Goal: Check status: Check status

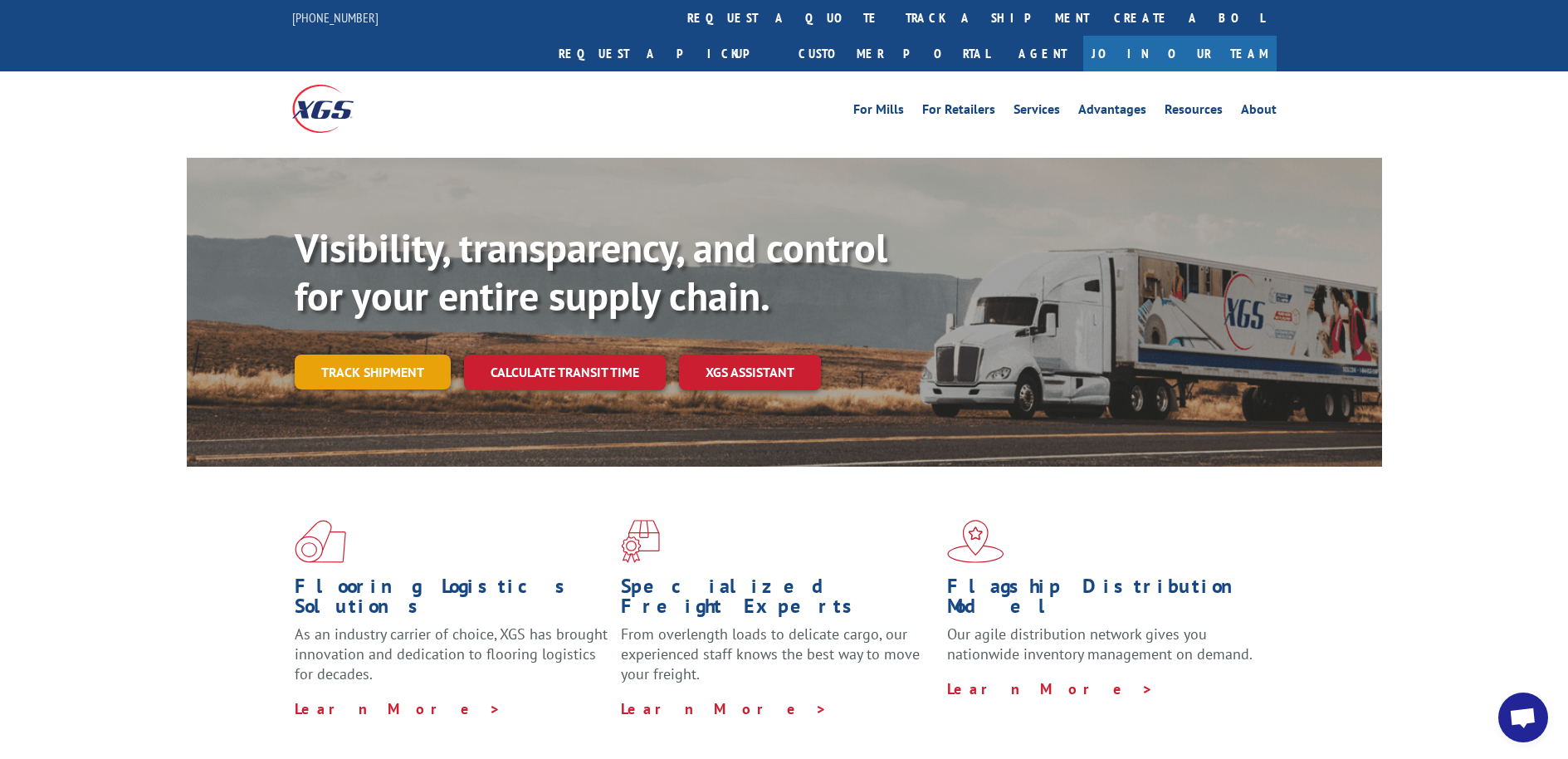
click at [378, 354] on link "Track shipment" at bounding box center [373, 372] width 156 height 35
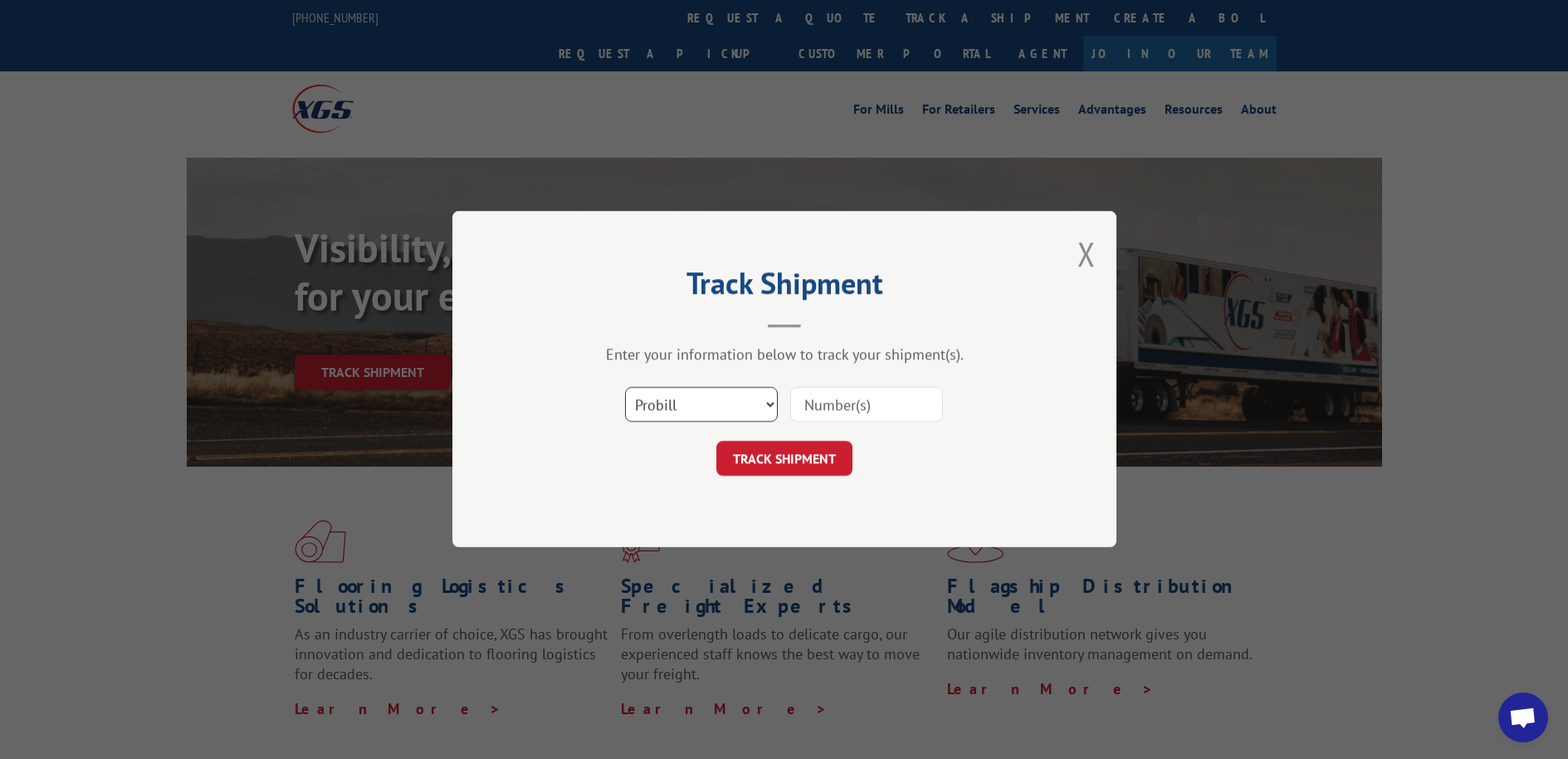
select select "bol"
click at [826, 404] on input at bounding box center [866, 405] width 153 height 35
type input "2562353"
click at [781, 460] on button "TRACK SHIPMENT" at bounding box center [784, 459] width 136 height 35
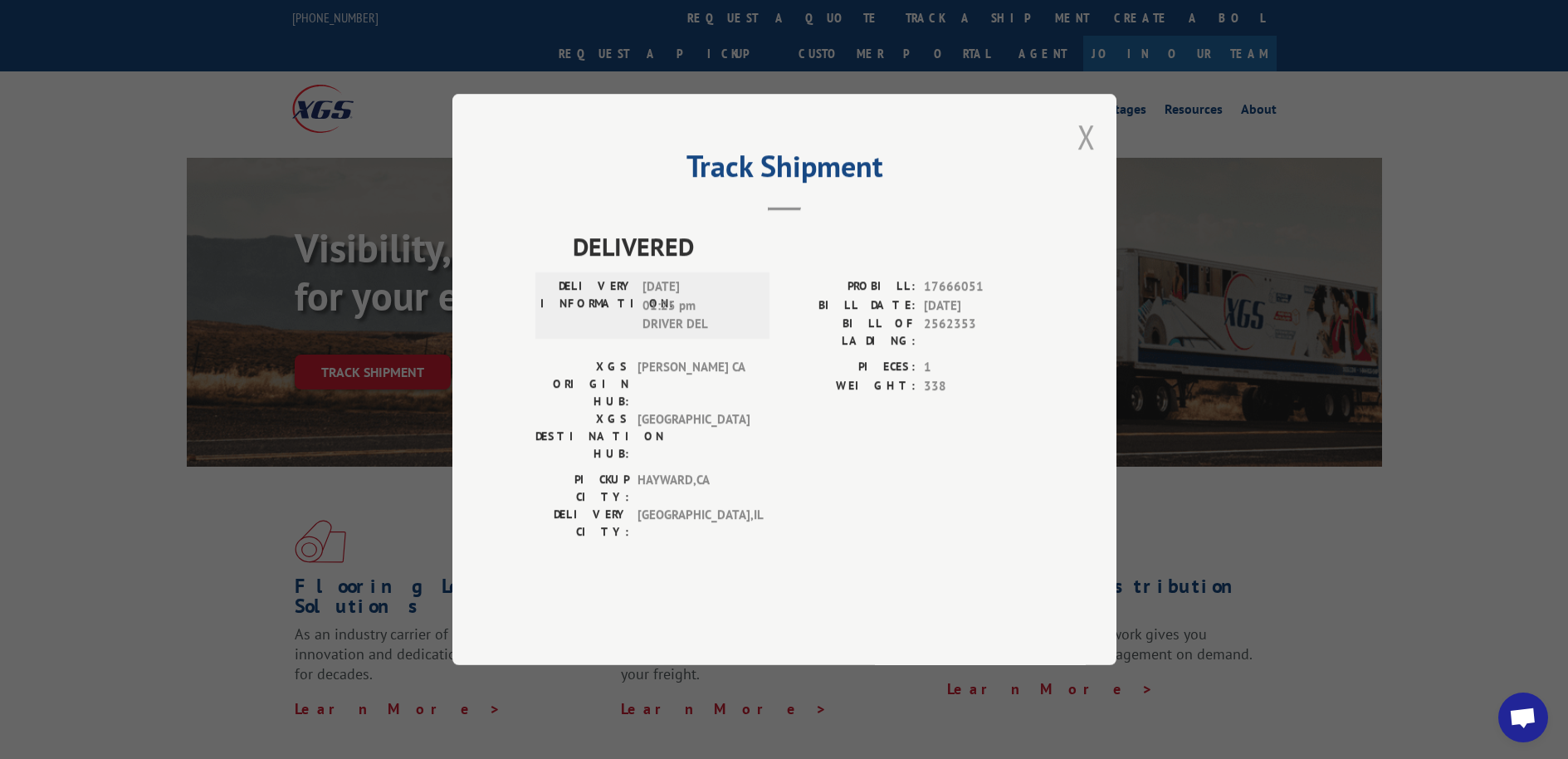
click at [1088, 158] on button "Close modal" at bounding box center [1086, 137] width 18 height 44
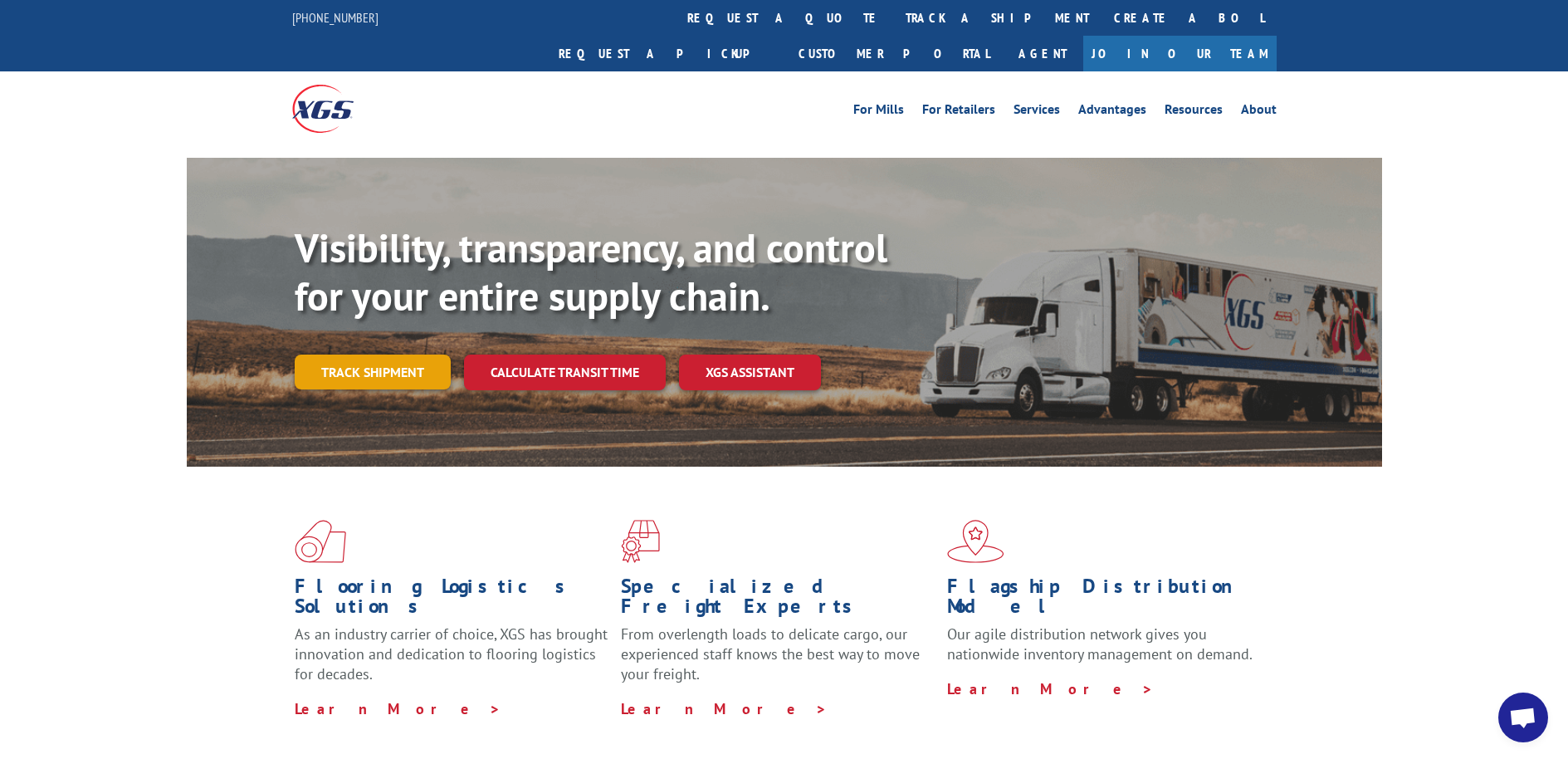
click at [375, 354] on link "Track shipment" at bounding box center [373, 372] width 156 height 35
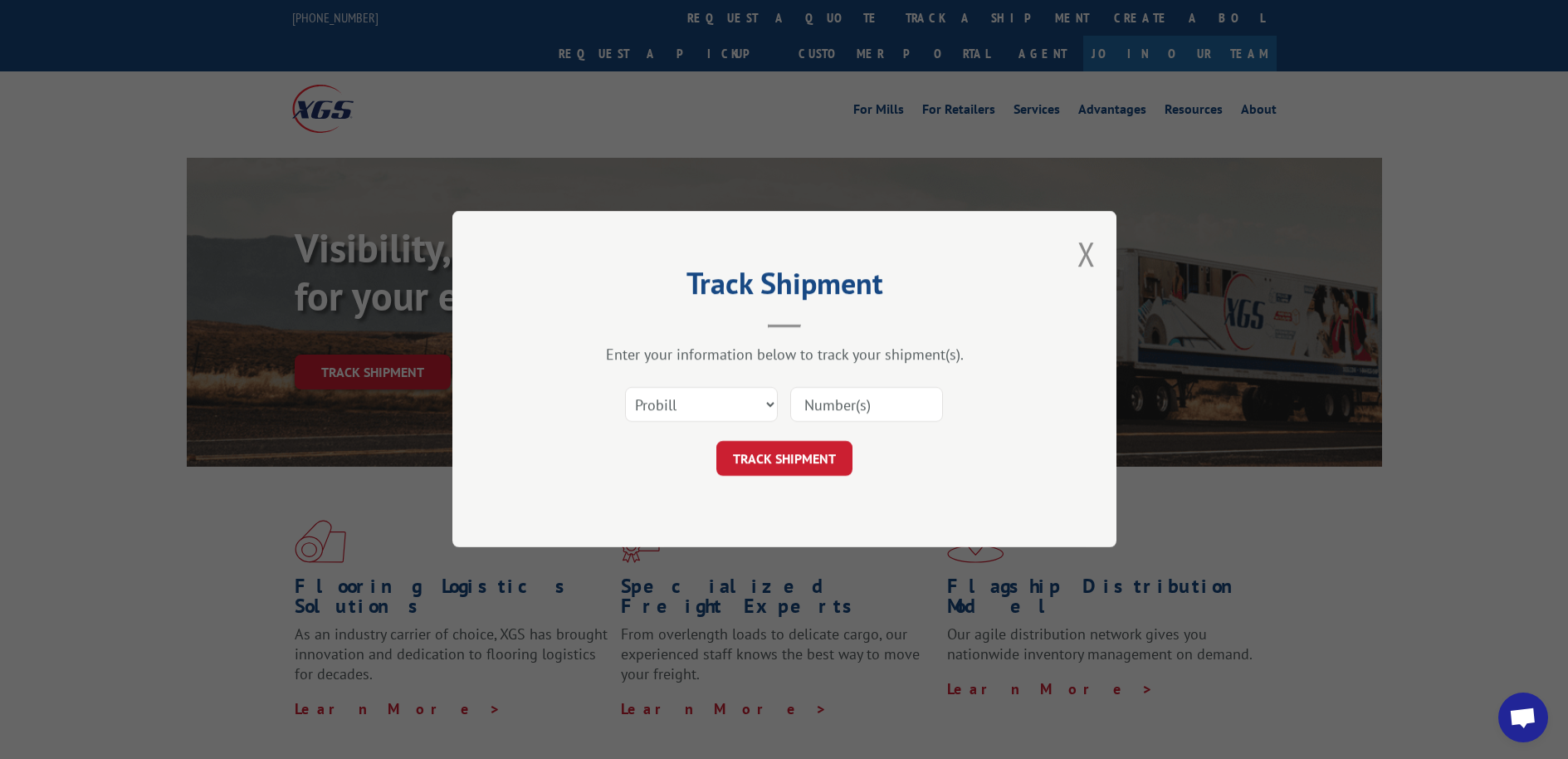
click at [822, 408] on input at bounding box center [866, 405] width 153 height 35
type input "2562353"
click at [753, 462] on button "TRACK SHIPMENT" at bounding box center [784, 459] width 136 height 35
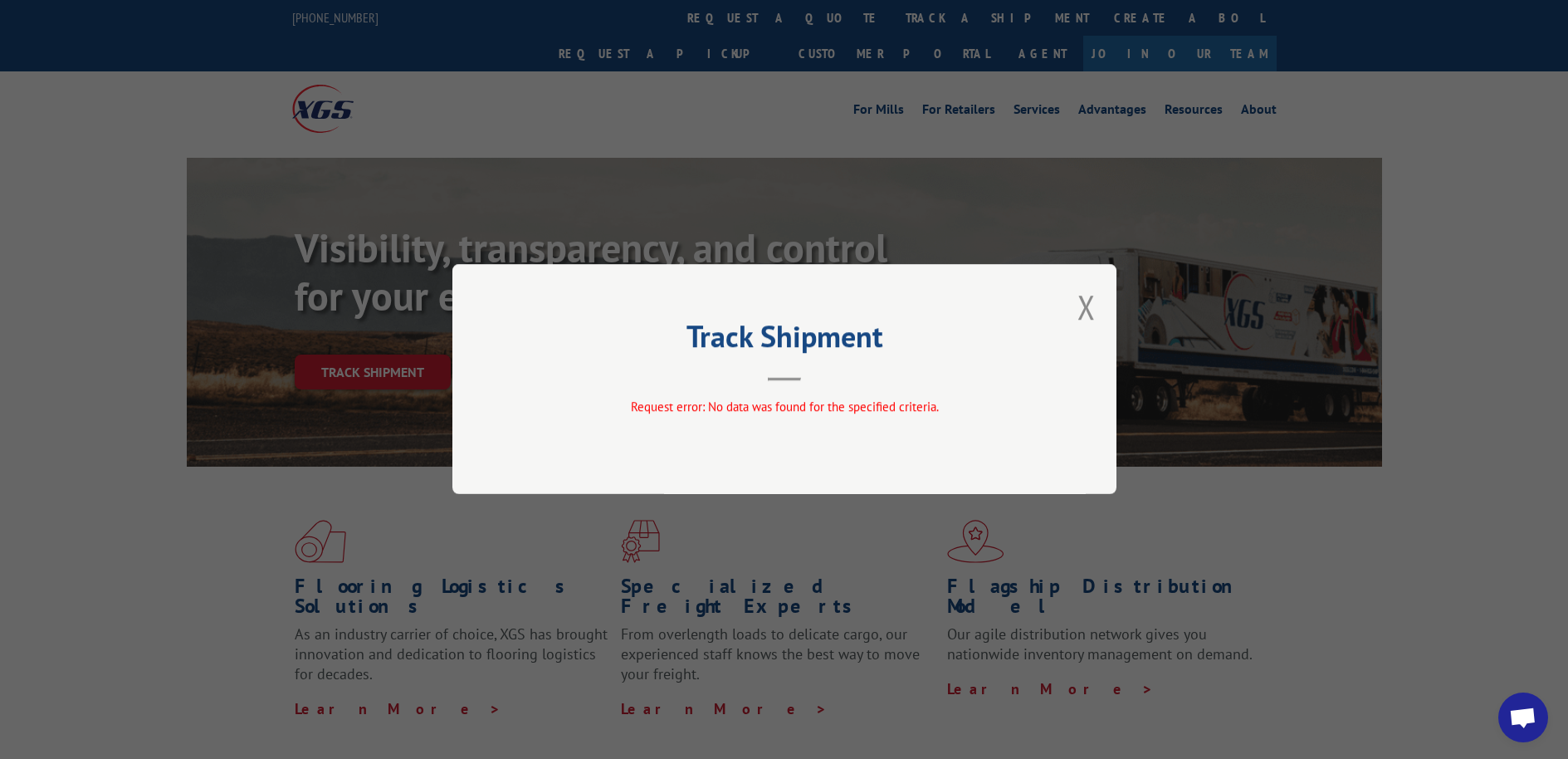
click at [1084, 309] on button "Close modal" at bounding box center [1086, 306] width 18 height 44
